Goal: Task Accomplishment & Management: Use online tool/utility

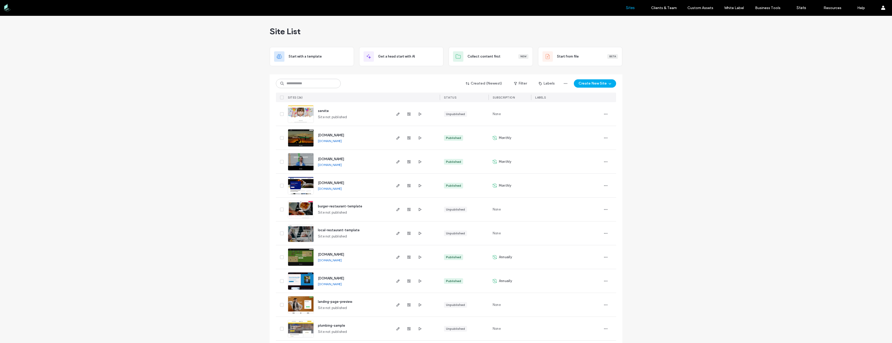
drag, startPoint x: 246, startPoint y: 102, endPoint x: 231, endPoint y: 98, distance: 15.4
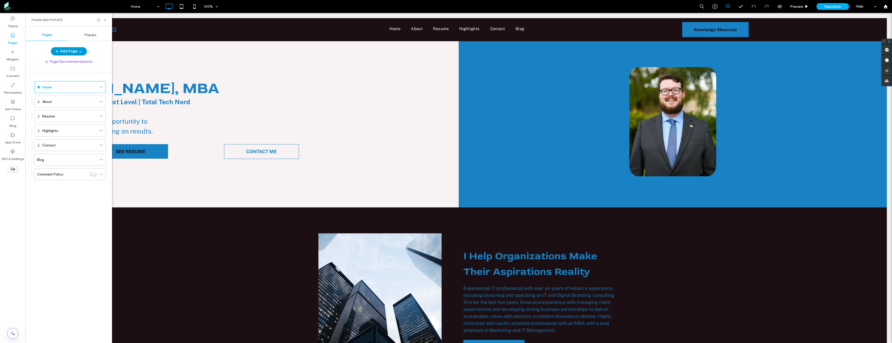
click at [71, 52] on button "Add Page" at bounding box center [69, 51] width 36 height 8
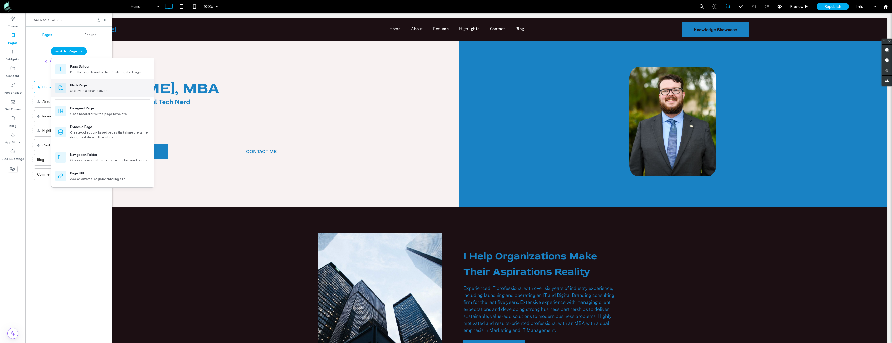
click at [99, 90] on div "Start with a clean canvas" at bounding box center [110, 90] width 80 height 5
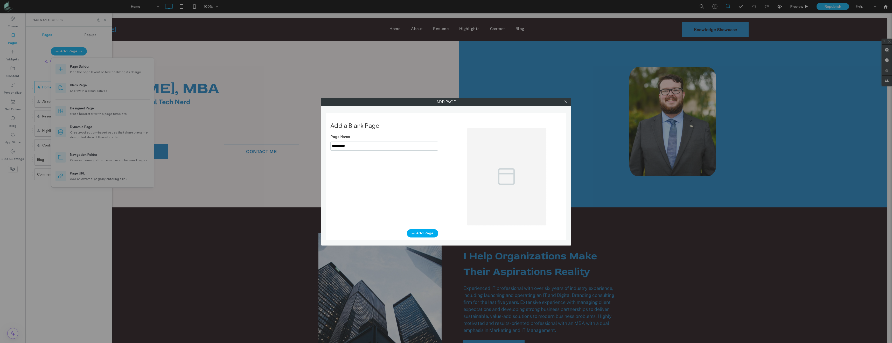
drag, startPoint x: 372, startPoint y: 149, endPoint x: 308, endPoint y: 148, distance: 63.6
click at [310, 148] on div "Add Page Add a Blank Page Page Name Add Page" at bounding box center [446, 171] width 892 height 343
type input "**********"
click at [415, 234] on icon "button" at bounding box center [413, 233] width 4 height 4
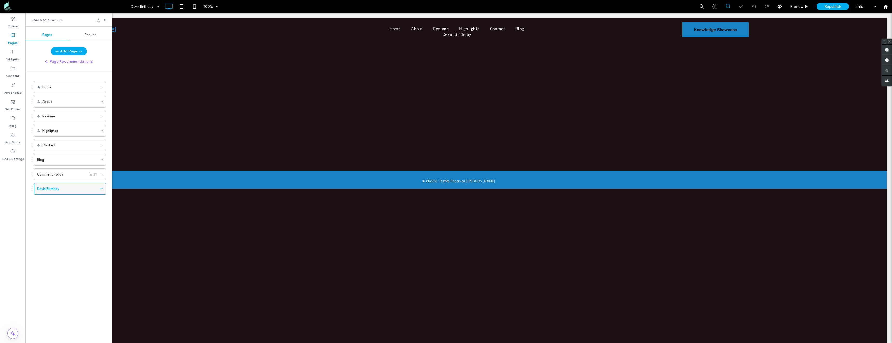
click at [100, 187] on icon at bounding box center [101, 189] width 4 height 4
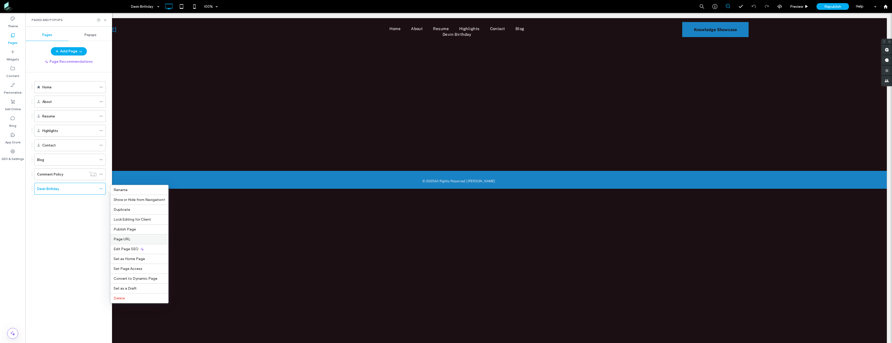
click at [135, 239] on label "Page URL" at bounding box center [140, 239] width 52 height 4
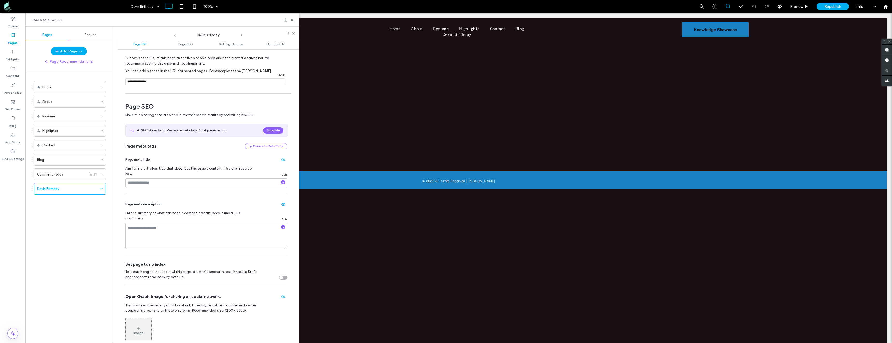
scroll to position [26, 0]
click at [165, 176] on input at bounding box center [206, 180] width 162 height 9
type input "**********"
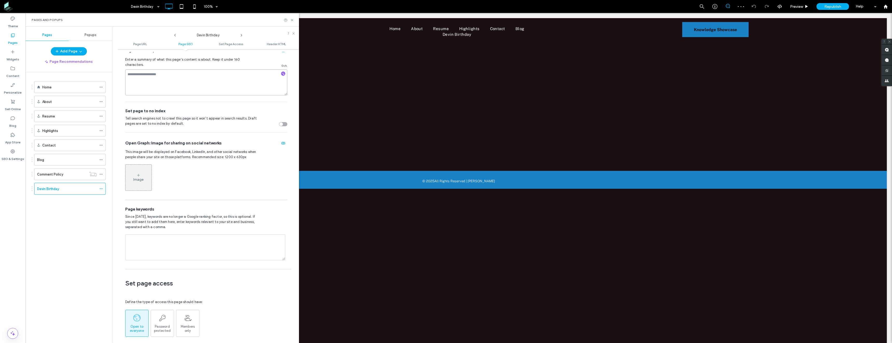
scroll to position [182, 0]
click at [168, 310] on div "Password protected" at bounding box center [162, 319] width 23 height 19
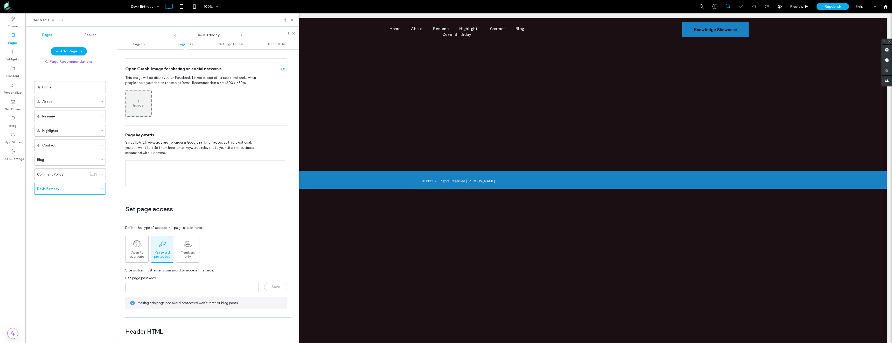
scroll to position [311, 0]
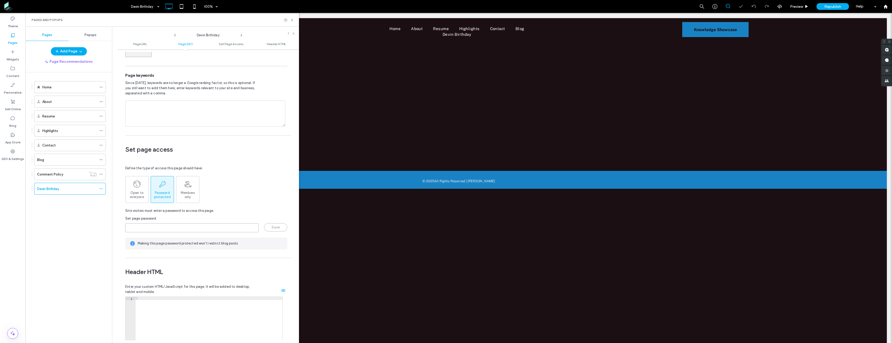
click at [163, 223] on input "page-password" at bounding box center [192, 227] width 134 height 9
type input "*********"
click at [271, 223] on button "Save" at bounding box center [275, 227] width 23 height 8
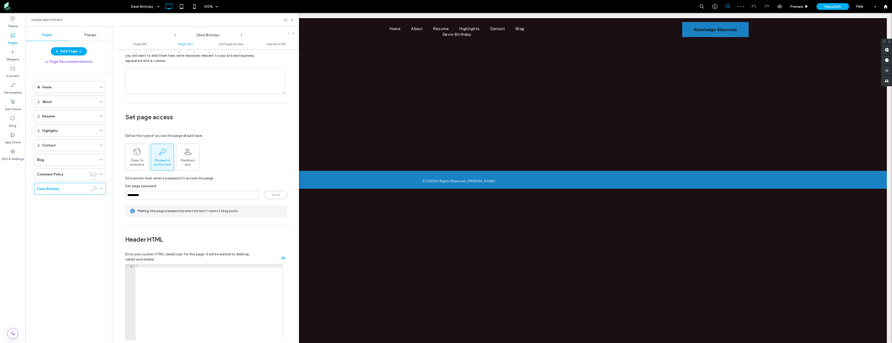
scroll to position [233, 0]
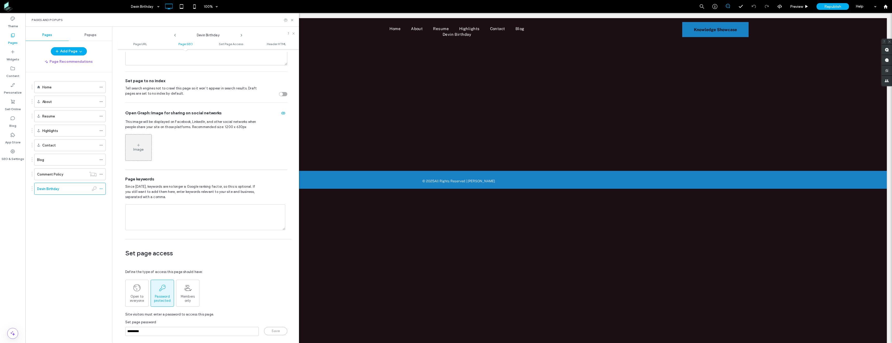
click at [169, 184] on span "Since [DATE], keywords are no longer a Google ranking factor, so this is option…" at bounding box center [191, 192] width 133 height 16
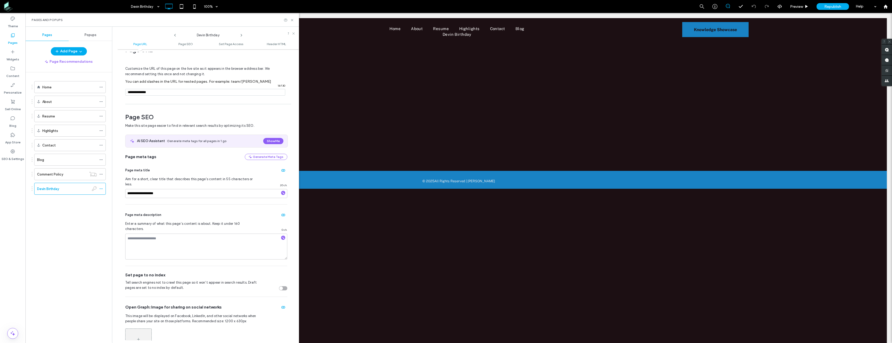
scroll to position [0, 0]
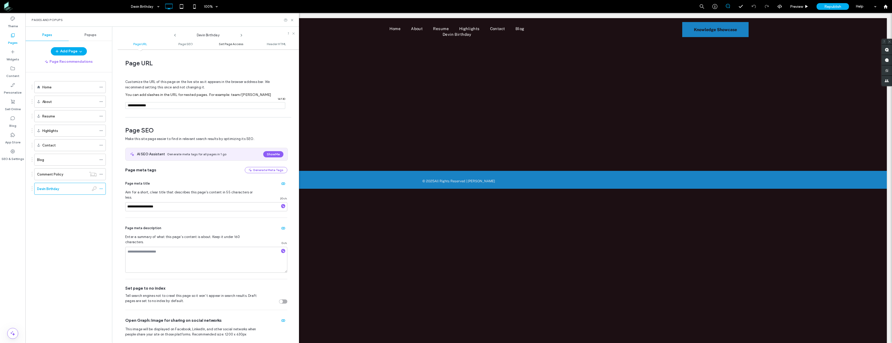
click at [229, 43] on span "Set Page Access" at bounding box center [231, 44] width 24 height 4
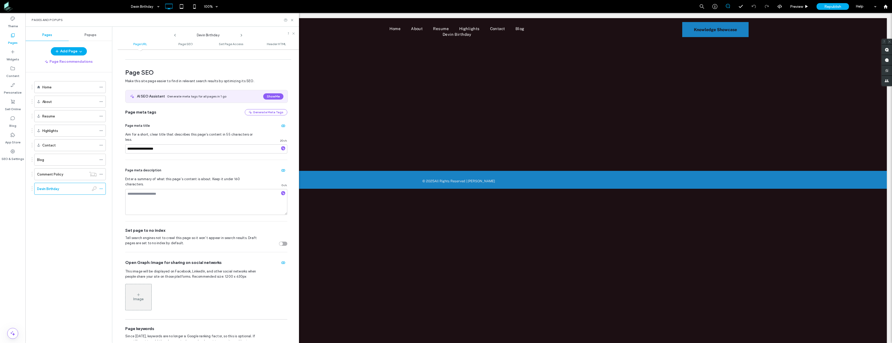
scroll to position [50, 0]
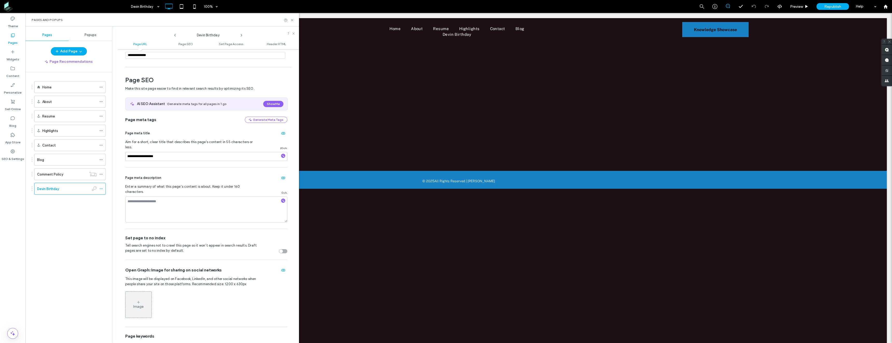
drag, startPoint x: 75, startPoint y: 190, endPoint x: 72, endPoint y: 189, distance: 3.0
click at [72, 189] on div "Devin Birthday" at bounding box center [63, 188] width 52 height 5
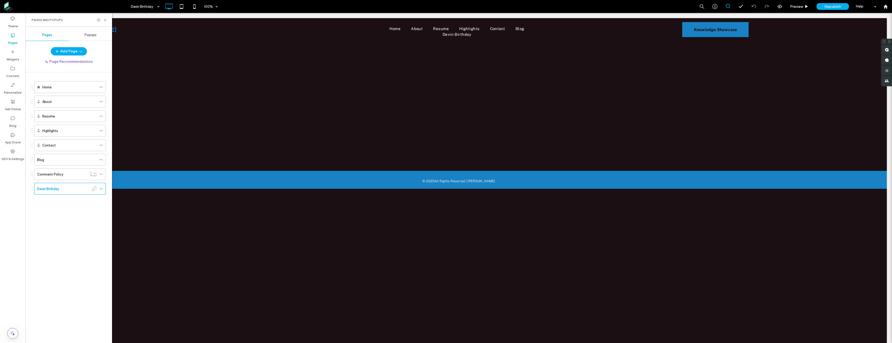
scroll to position [0, 0]
click at [101, 188] on icon at bounding box center [101, 189] width 4 height 4
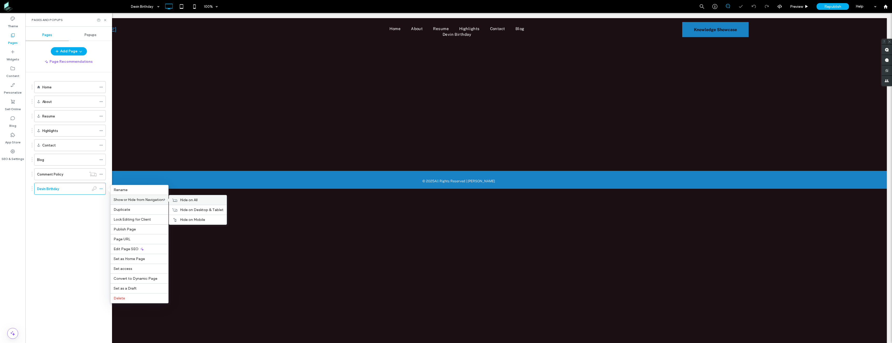
click at [184, 200] on span "Hide on All" at bounding box center [189, 200] width 18 height 4
click at [143, 270] on label "Set access" at bounding box center [140, 269] width 52 height 4
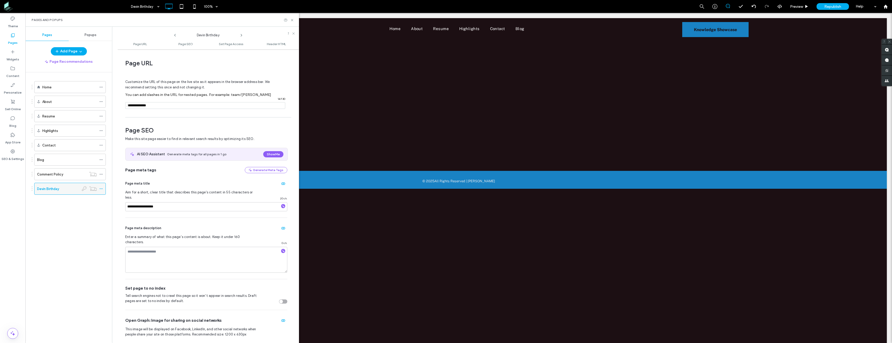
click at [101, 191] on span at bounding box center [101, 189] width 4 height 8
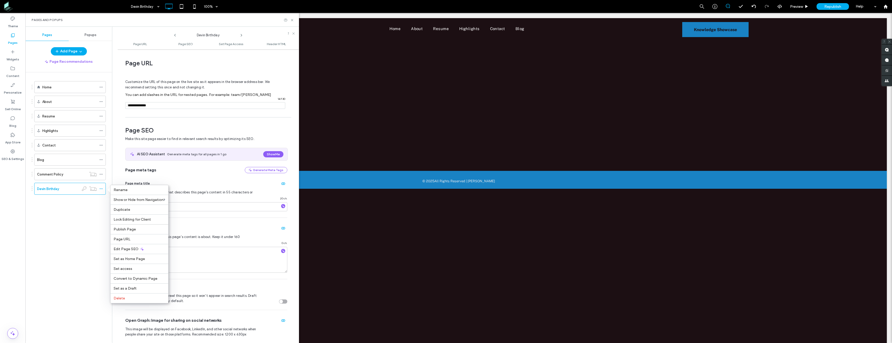
click at [196, 293] on span "Tell search engines not to crawl this page so it won’t appear in search results…" at bounding box center [191, 298] width 133 height 10
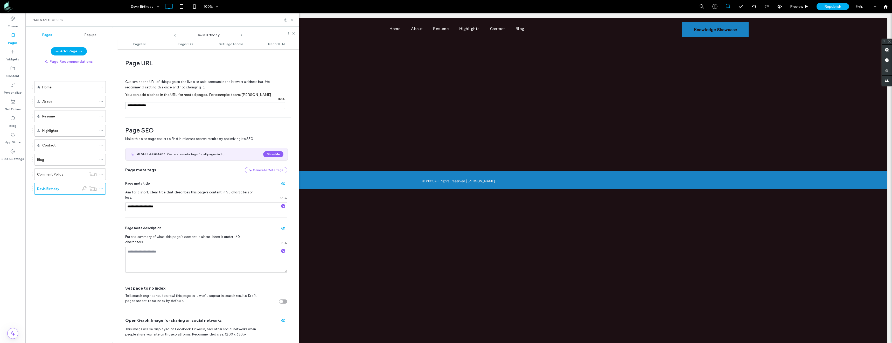
click at [294, 20] on icon at bounding box center [292, 20] width 4 height 4
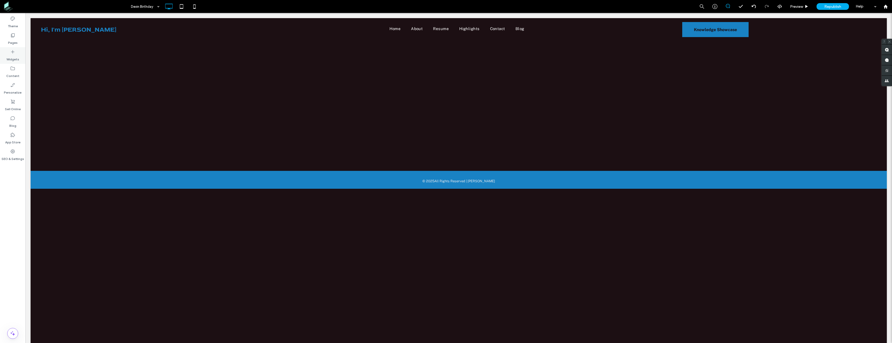
click at [12, 54] on icon at bounding box center [12, 51] width 5 height 5
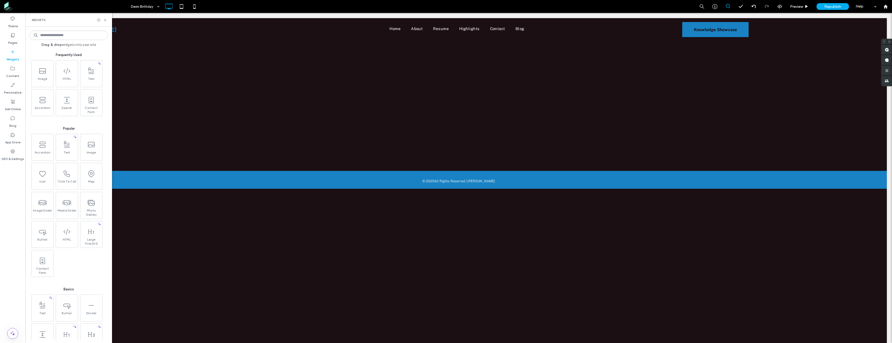
click at [68, 33] on input at bounding box center [69, 35] width 78 height 9
type input "*****"
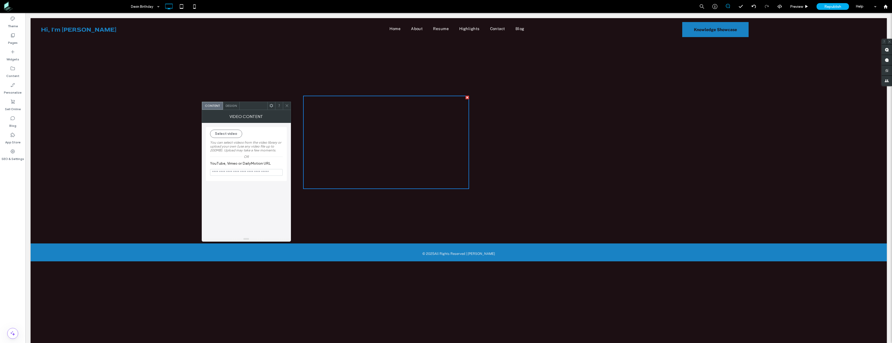
click at [232, 108] on div "Design" at bounding box center [231, 106] width 17 height 8
click at [212, 105] on span "Content" at bounding box center [212, 106] width 15 height 4
click at [285, 105] on icon at bounding box center [287, 106] width 4 height 4
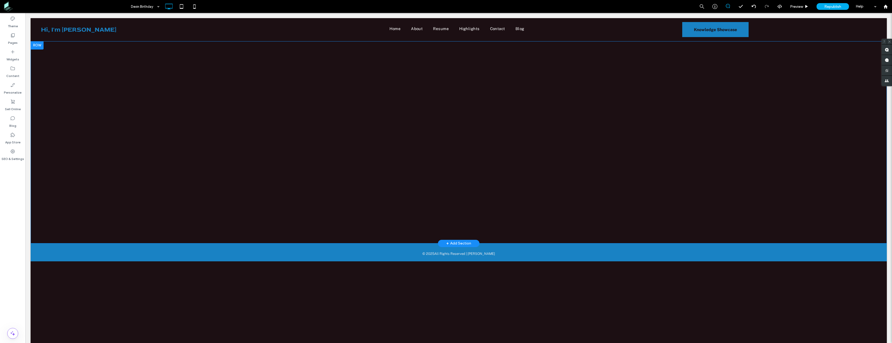
click at [485, 84] on div "Click To Paste Row + Add Section" at bounding box center [459, 142] width 857 height 202
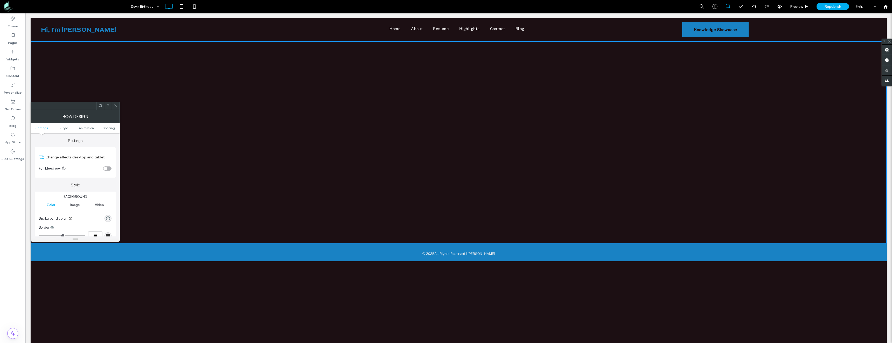
click at [116, 106] on icon at bounding box center [116, 106] width 4 height 4
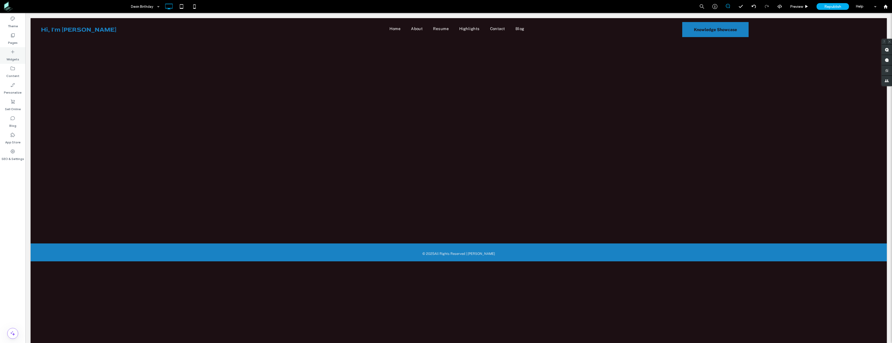
click at [15, 51] on icon at bounding box center [12, 51] width 5 height 5
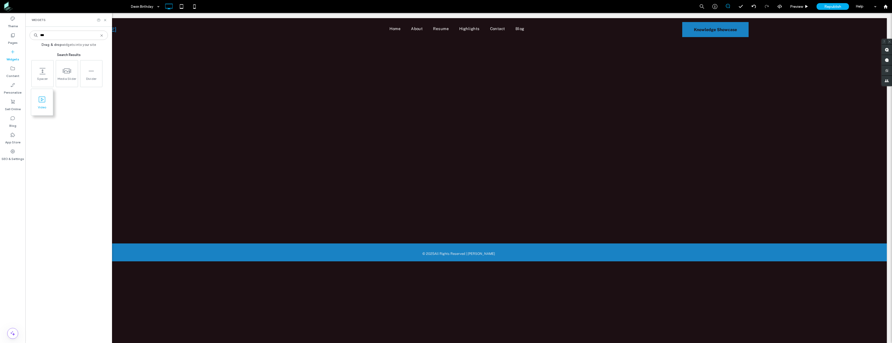
type input "***"
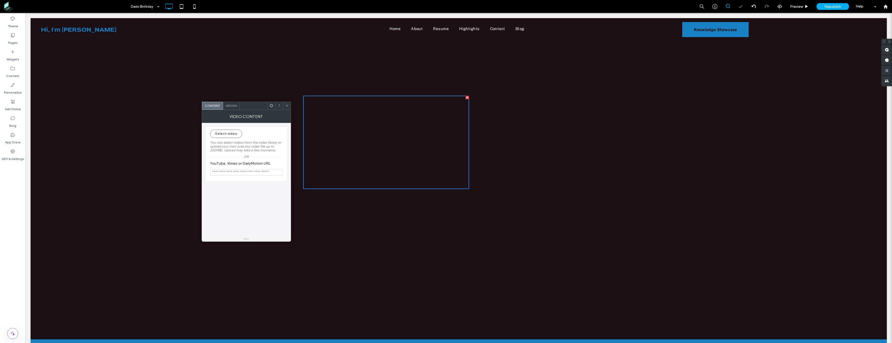
click at [284, 104] on div at bounding box center [287, 106] width 8 height 8
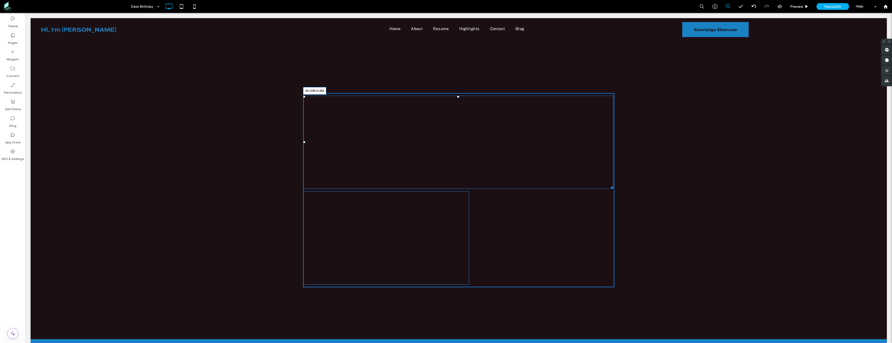
drag, startPoint x: 466, startPoint y: 188, endPoint x: 610, endPoint y: 188, distance: 144.0
click at [610, 188] on div at bounding box center [612, 187] width 4 height 4
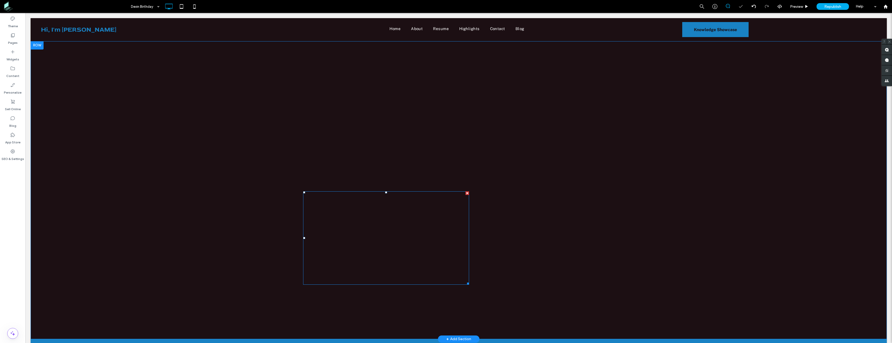
click at [466, 195] on div at bounding box center [468, 193] width 4 height 4
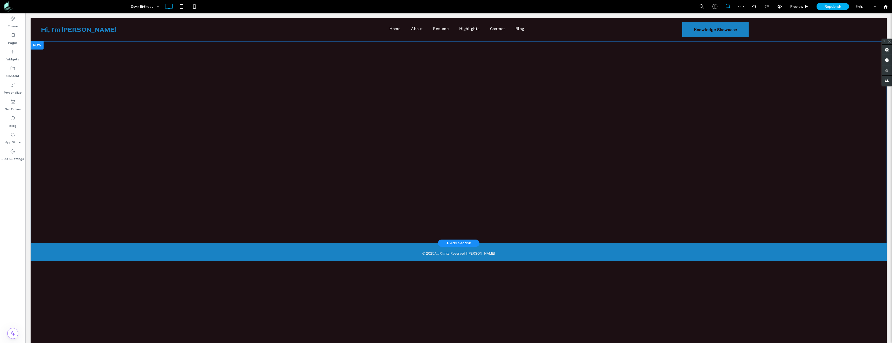
click at [547, 17] on body "Click To Paste Row Home About Resume Highlights Contact Blog Click To Paste Row…" at bounding box center [458, 180] width 867 height 335
